Goal: Register for event/course

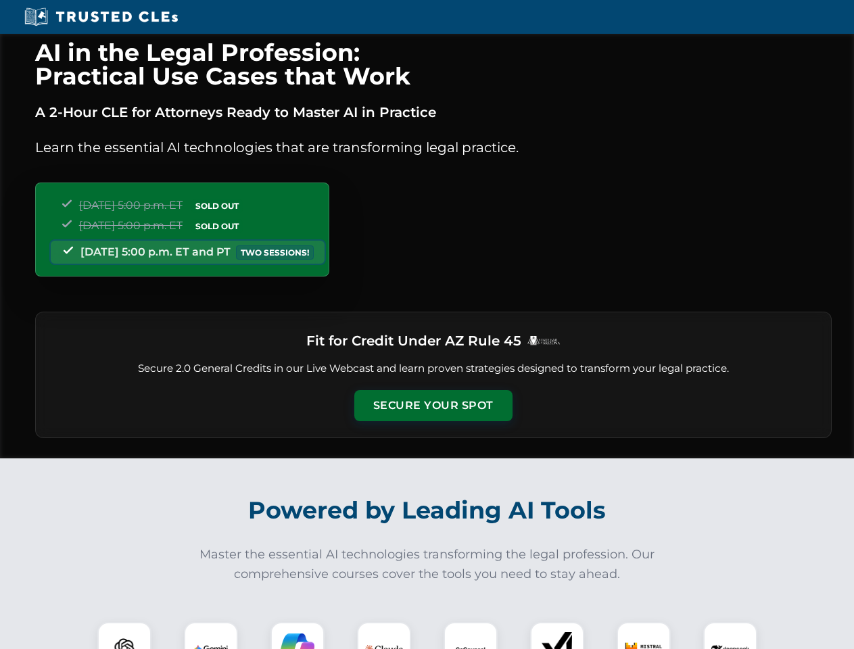
click at [433, 405] on button "Secure Your Spot" at bounding box center [433, 405] width 158 height 31
click at [124, 635] on img at bounding box center [124, 648] width 39 height 39
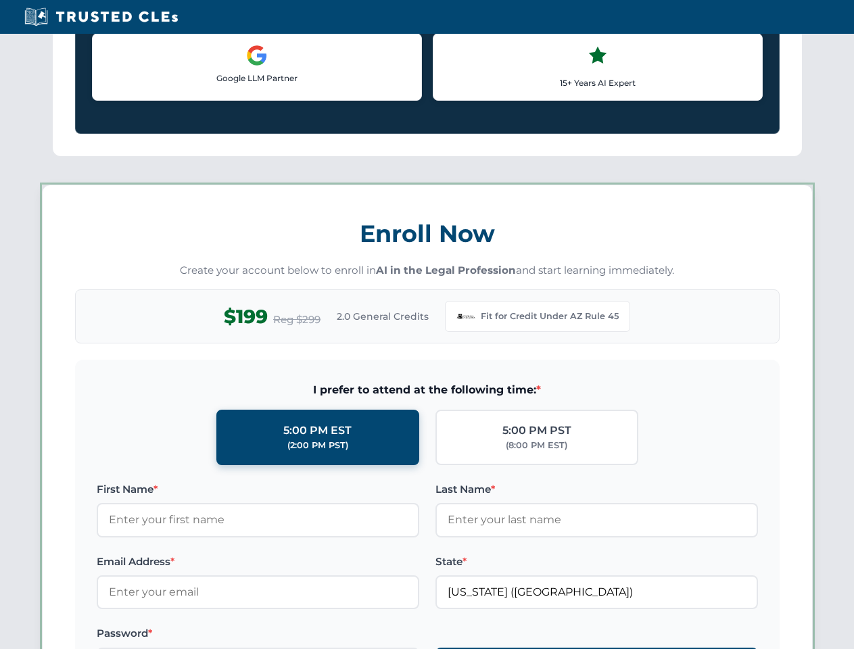
click at [297, 635] on label "Password *" at bounding box center [258, 633] width 322 height 16
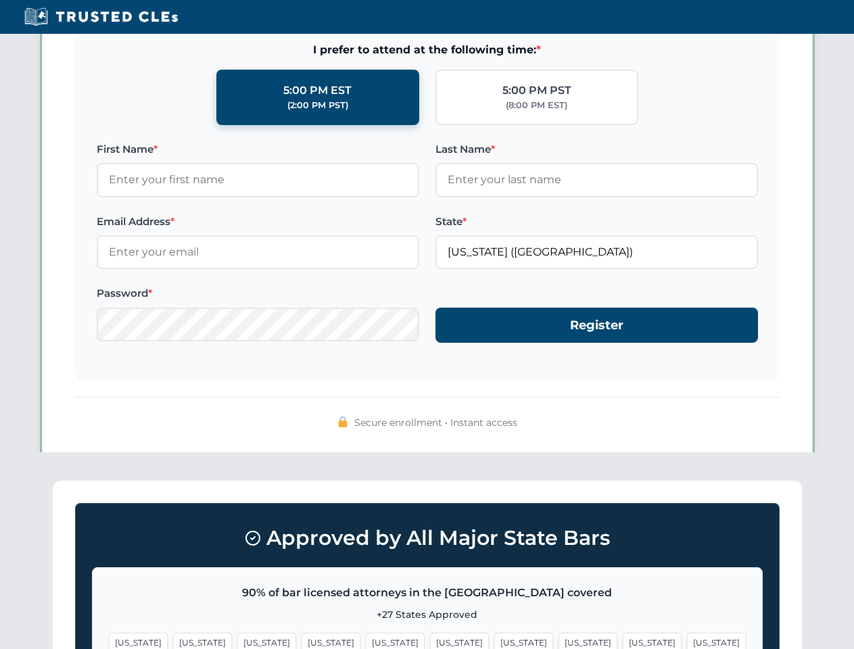
click at [622, 635] on span "[US_STATE]" at bounding box center [651, 643] width 59 height 20
